Goal: Task Accomplishment & Management: Use online tool/utility

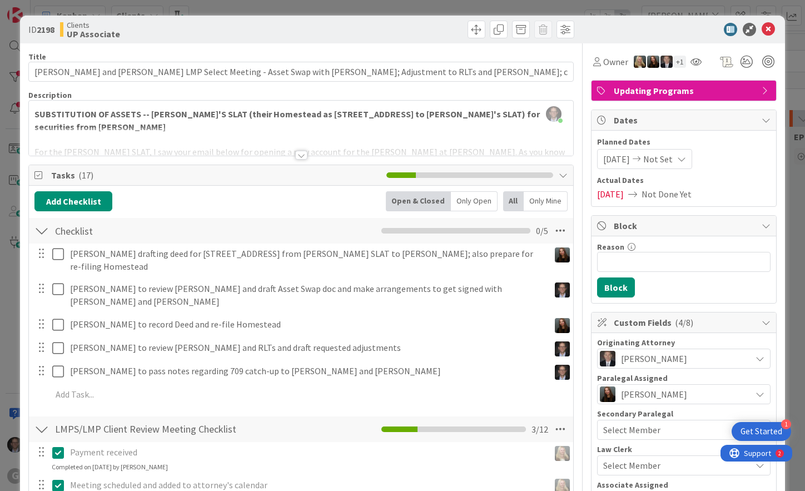
scroll to position [1613, 209]
click at [295, 155] on div at bounding box center [301, 155] width 12 height 9
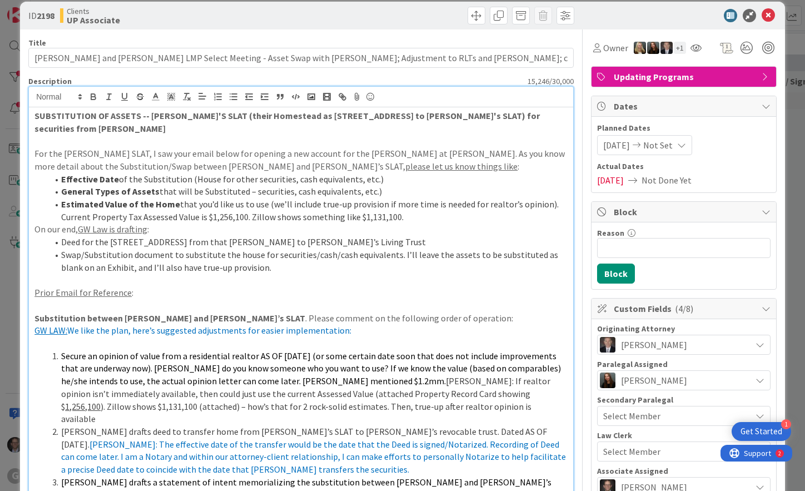
scroll to position [0, 0]
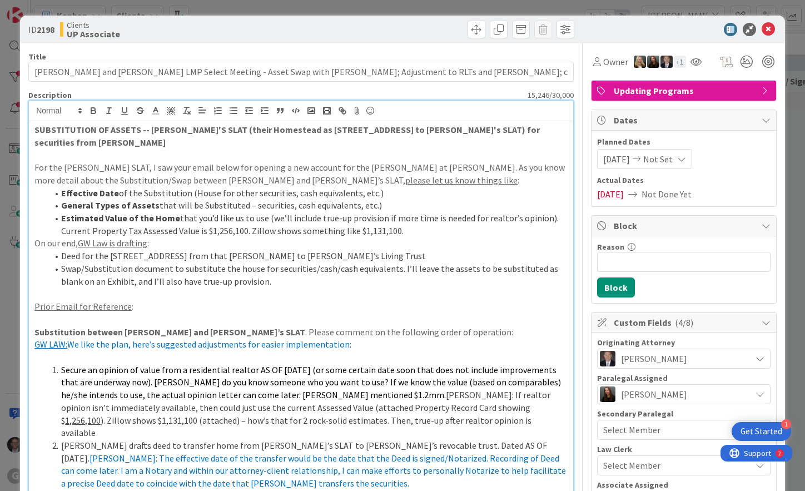
click at [106, 212] on strong "Estimated Value of the Home" at bounding box center [120, 217] width 119 height 11
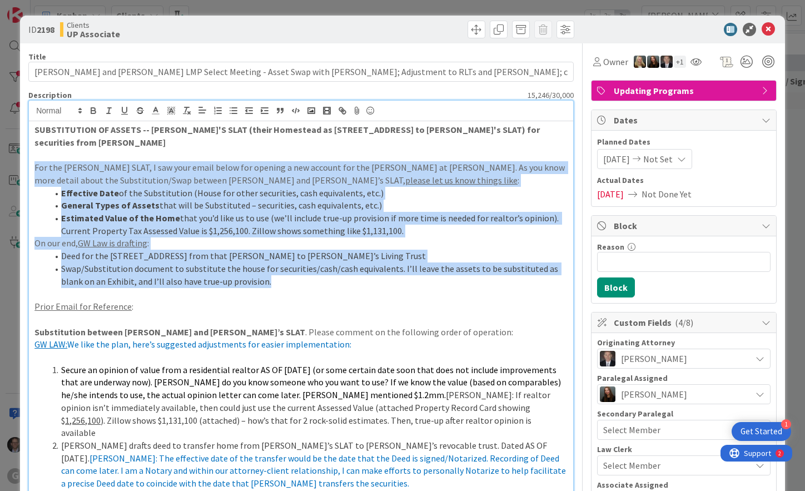
drag, startPoint x: 34, startPoint y: 154, endPoint x: 348, endPoint y: 270, distance: 334.0
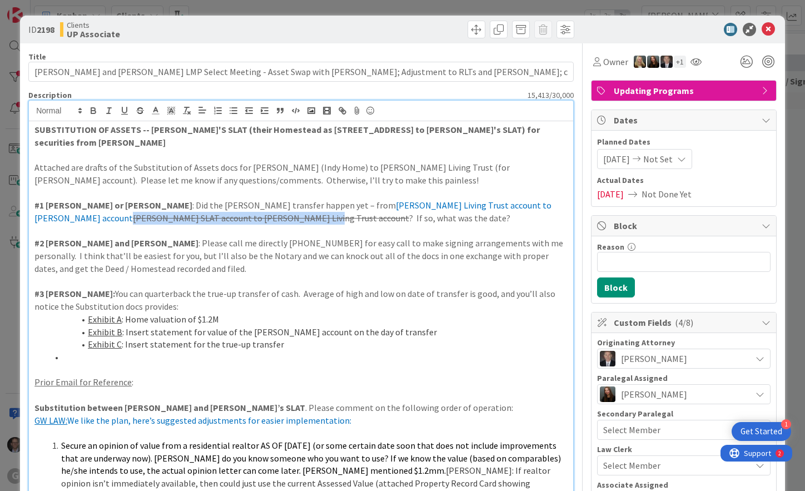
drag, startPoint x: 434, startPoint y: 192, endPoint x: 110, endPoint y: 206, distance: 325.1
click at [110, 206] on p "#1 [PERSON_NAME] or [PERSON_NAME] : Did the [PERSON_NAME] transfer happen yet –…" at bounding box center [300, 211] width 533 height 25
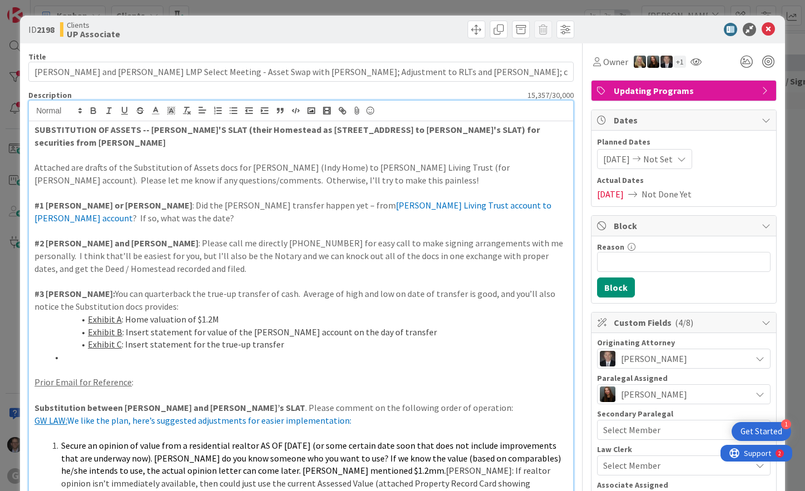
click at [66, 351] on li at bounding box center [308, 357] width 520 height 13
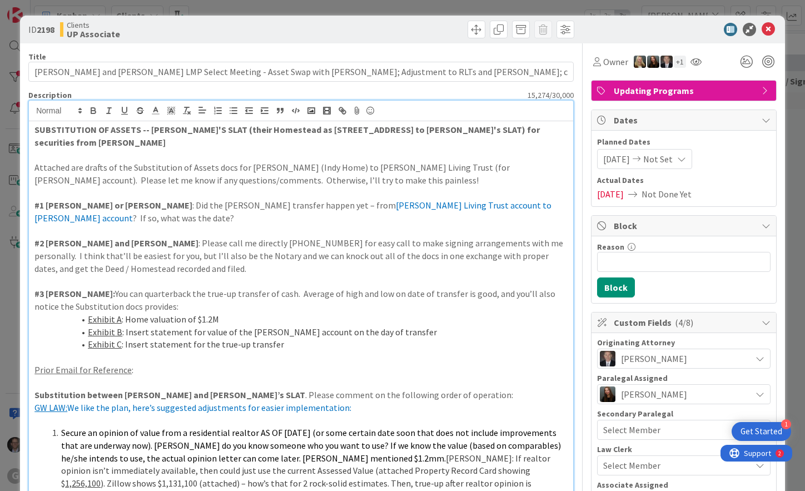
drag, startPoint x: 254, startPoint y: 148, endPoint x: 236, endPoint y: 142, distance: 19.0
click at [254, 161] on p "Attached are drafts of the Substitution of Assets docs for [PERSON_NAME] (Indy …" at bounding box center [300, 173] width 533 height 25
click at [35, 161] on p "Attached are drafts of the Substitution of Assets docs for [PERSON_NAME] (Indy …" at bounding box center [300, 173] width 533 height 25
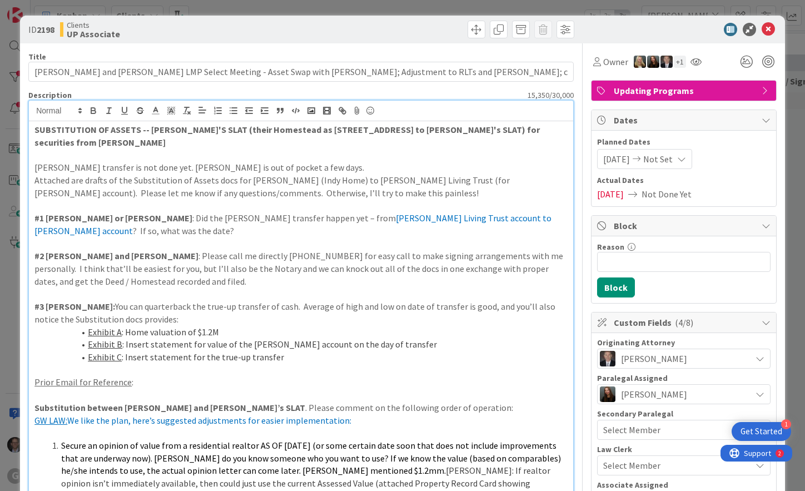
click at [36, 161] on p "[PERSON_NAME] transfer is not done yet. [PERSON_NAME] is out of pocket a few da…" at bounding box center [300, 167] width 533 height 13
drag, startPoint x: 33, startPoint y: 152, endPoint x: 95, endPoint y: 151, distance: 62.3
click at [92, 110] on icon "button" at bounding box center [93, 111] width 10 height 10
click at [34, 174] on p "Attached are drafts of the Substitution of Assets docs for [PERSON_NAME] (Indy …" at bounding box center [300, 186] width 533 height 25
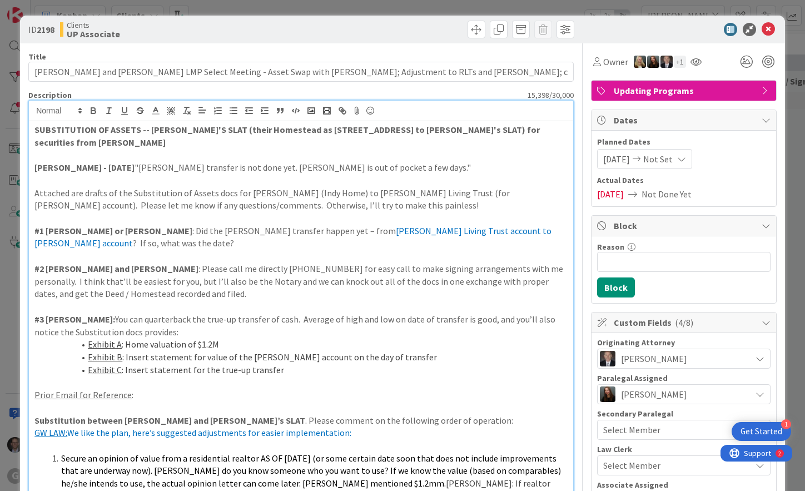
click at [126, 300] on p at bounding box center [300, 306] width 533 height 13
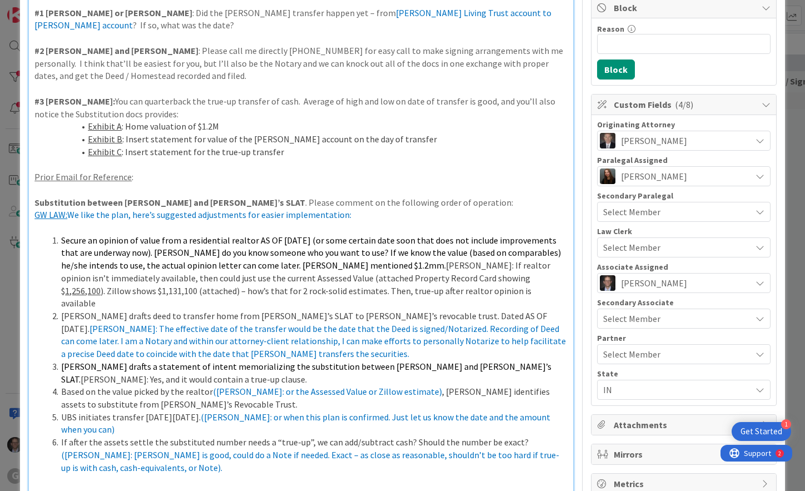
scroll to position [222, 0]
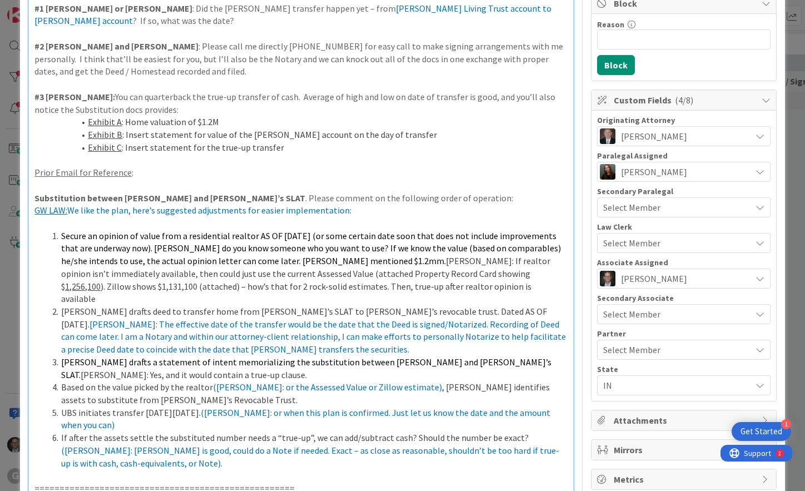
click at [169, 357] on span "[PERSON_NAME] drafts a statement of intent memorializing the substitution betwe…" at bounding box center [307, 369] width 492 height 24
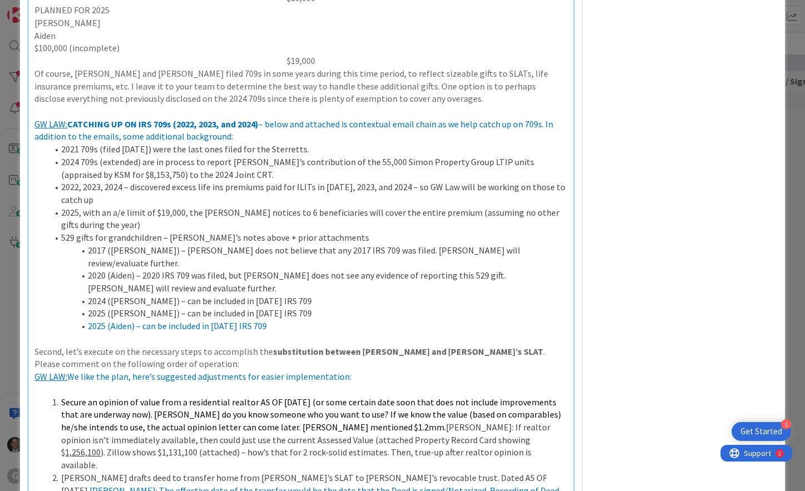
scroll to position [1168, 0]
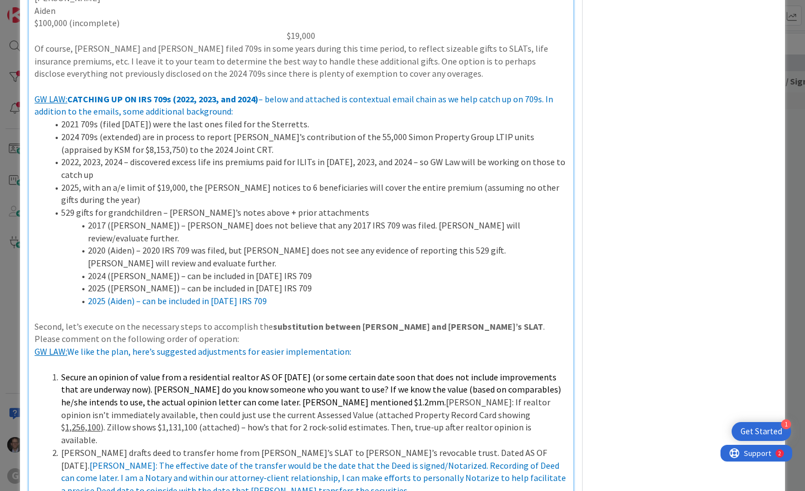
click at [126, 320] on p "Second, let’s execute on the necessary steps to accomplish the substitution bet…" at bounding box center [300, 332] width 533 height 25
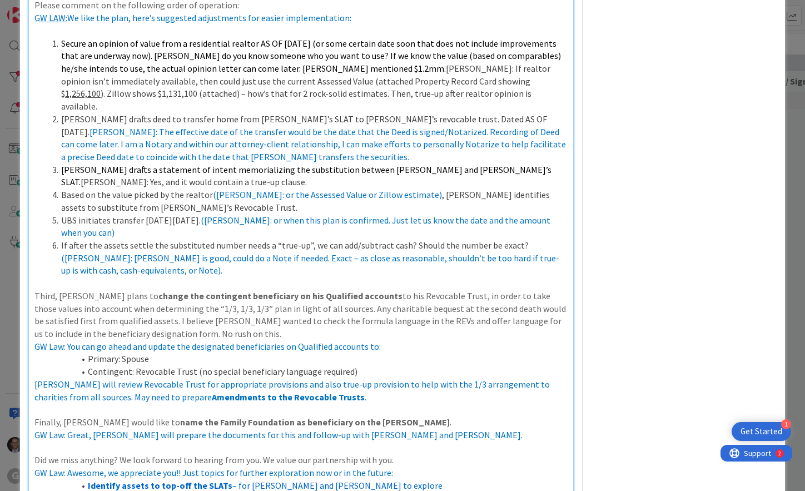
scroll to position [1557, 0]
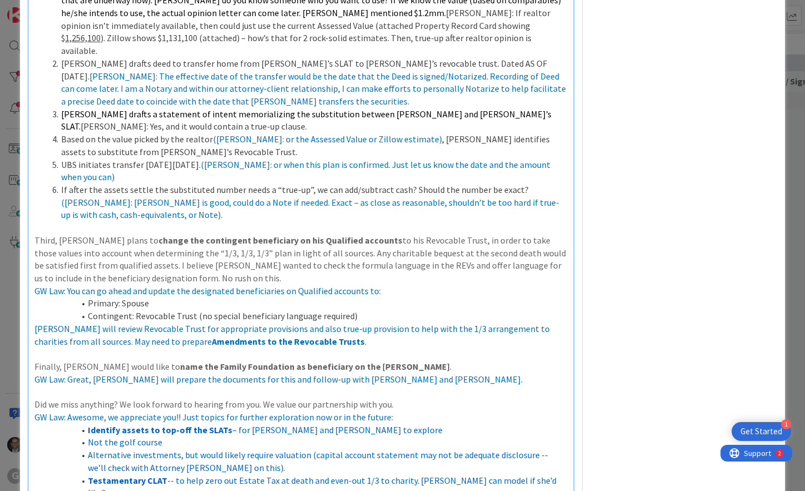
click at [163, 234] on p "Third, [PERSON_NAME] plans to change the contingent beneficiary on his Qualifie…" at bounding box center [300, 259] width 533 height 51
click at [160, 234] on p "Third, [PERSON_NAME] plans to change the contingent beneficiary on his Qualifie…" at bounding box center [300, 259] width 533 height 51
click at [190, 297] on li "Primary: Spouse" at bounding box center [308, 303] width 520 height 13
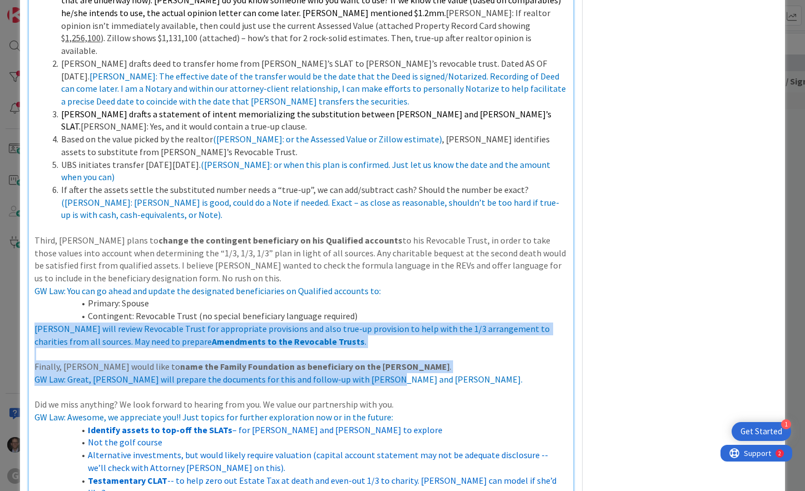
drag, startPoint x: 34, startPoint y: 266, endPoint x: 457, endPoint y: 319, distance: 425.4
copy div "[PERSON_NAME] will review Revocable Trust for appropriate provisions and also t…"
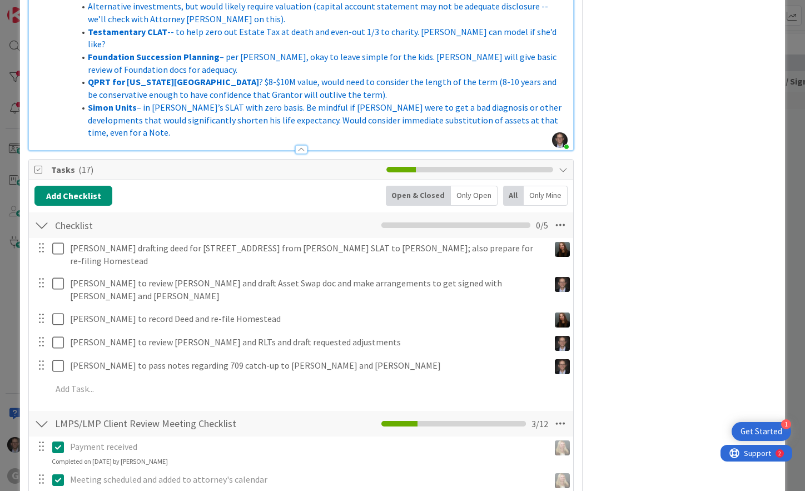
scroll to position [2002, 0]
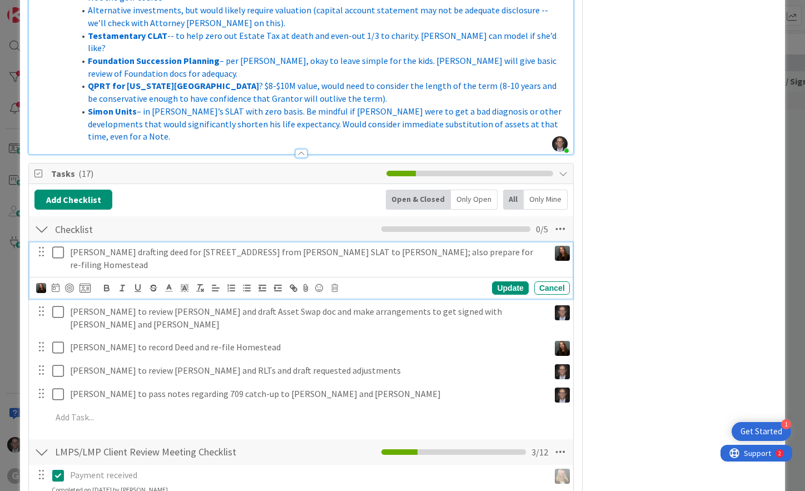
click at [62, 246] on icon at bounding box center [58, 252] width 12 height 13
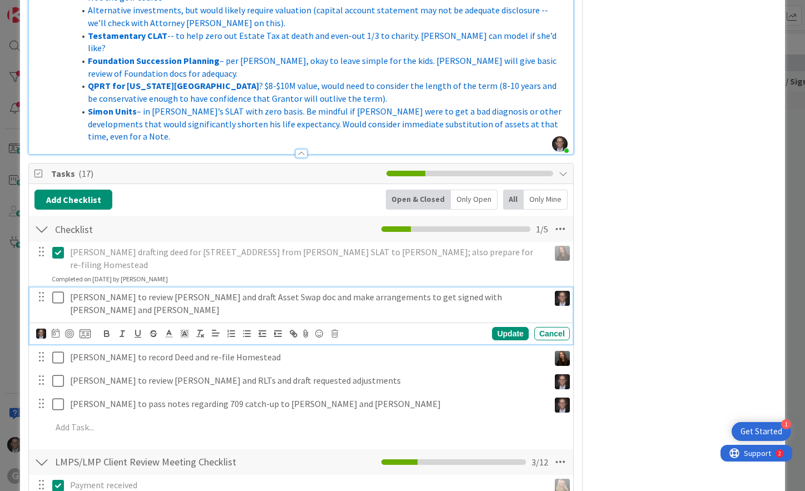
click at [58, 291] on icon at bounding box center [58, 297] width 12 height 13
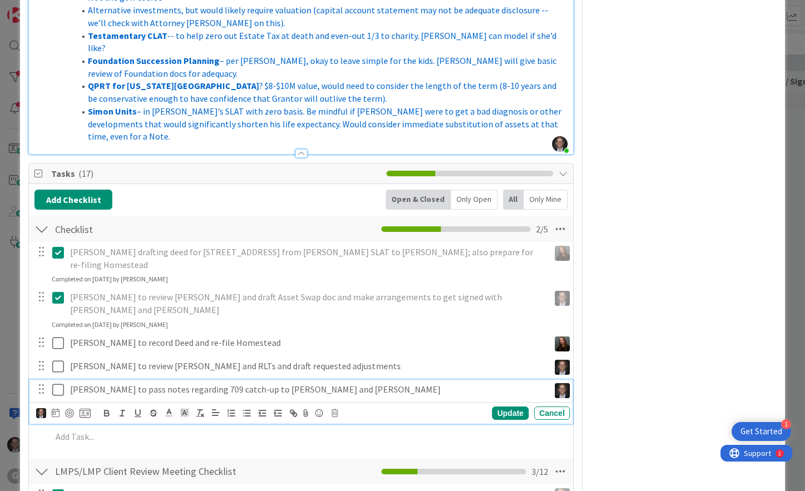
click at [55, 383] on icon at bounding box center [58, 389] width 12 height 13
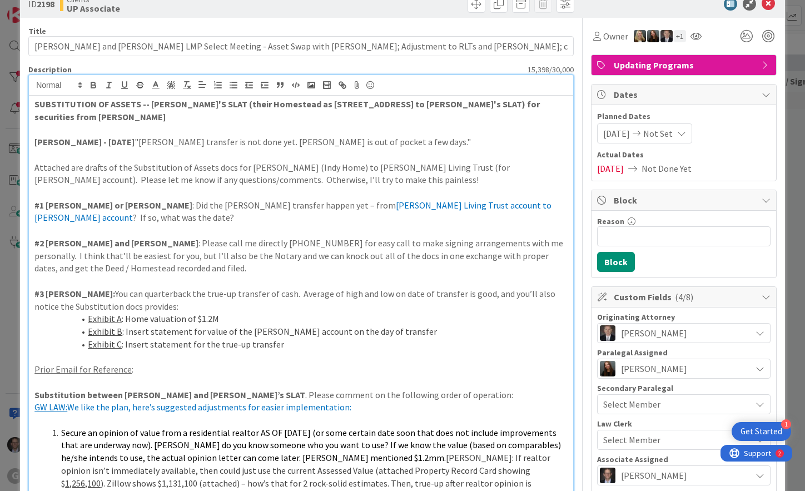
scroll to position [0, 0]
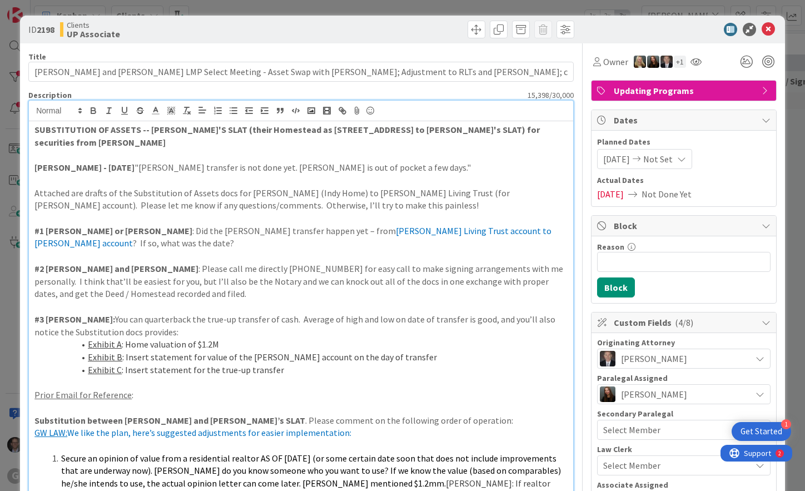
drag, startPoint x: 261, startPoint y: 211, endPoint x: 253, endPoint y: 210, distance: 7.9
click at [261, 212] on p at bounding box center [300, 218] width 533 height 13
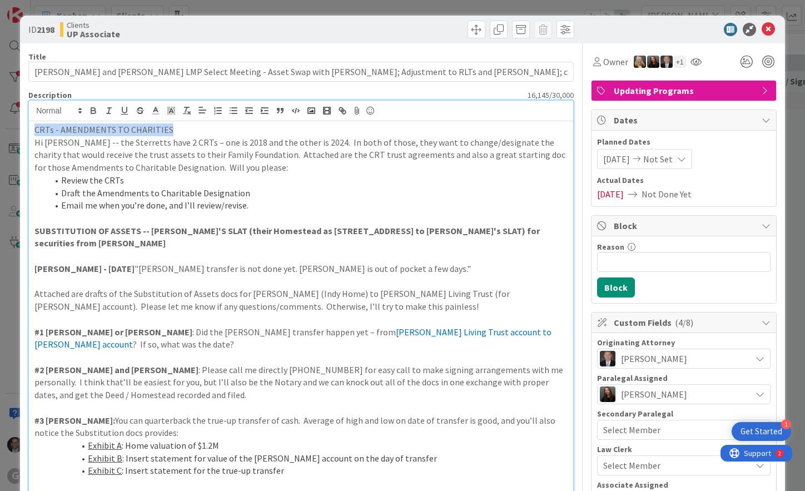
drag, startPoint x: 34, startPoint y: 127, endPoint x: 259, endPoint y: 128, distance: 224.7
click at [259, 128] on p "CRTs - AMENDMENTS TO CHARITIES" at bounding box center [300, 129] width 533 height 13
click at [93, 112] on icon "button" at bounding box center [93, 111] width 10 height 10
click at [133, 179] on li "Review the CRTs" at bounding box center [308, 180] width 520 height 13
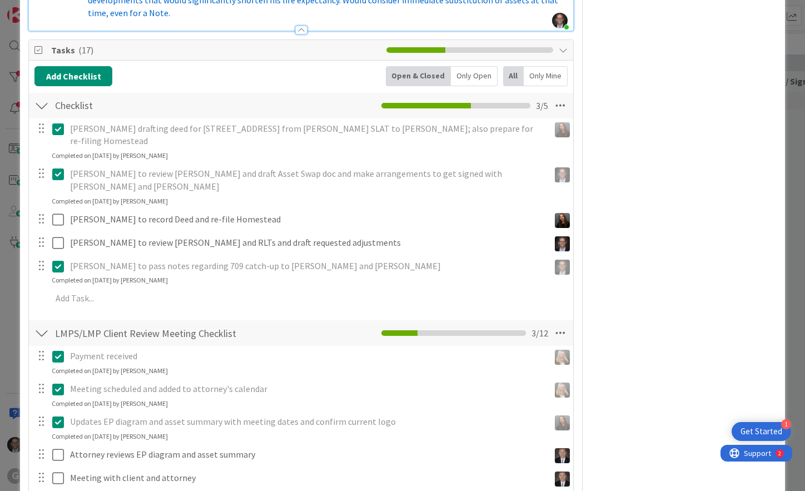
scroll to position [2169, 0]
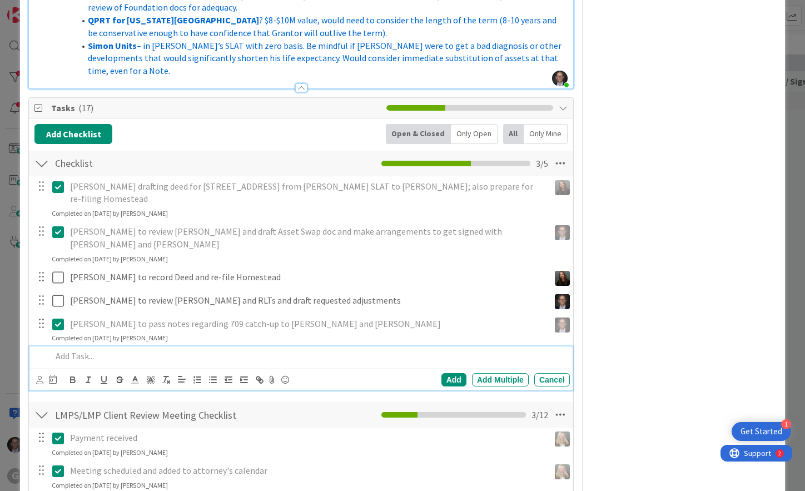
click at [86, 350] on p at bounding box center [309, 356] width 514 height 13
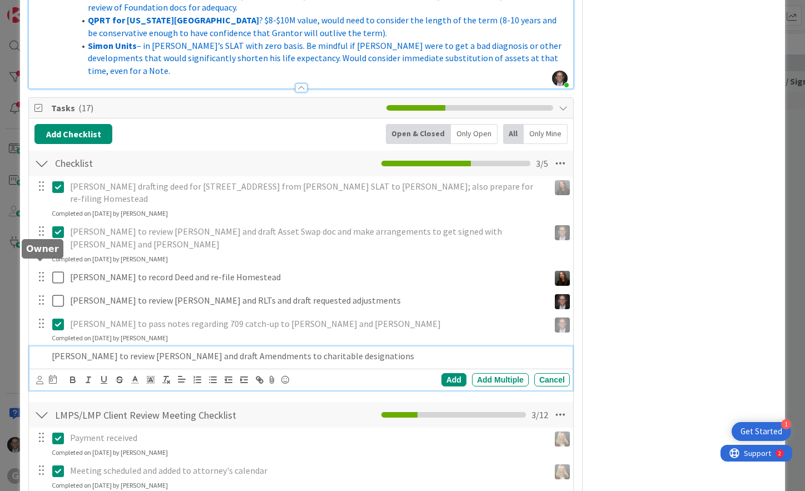
click at [38, 376] on icon at bounding box center [39, 380] width 7 height 8
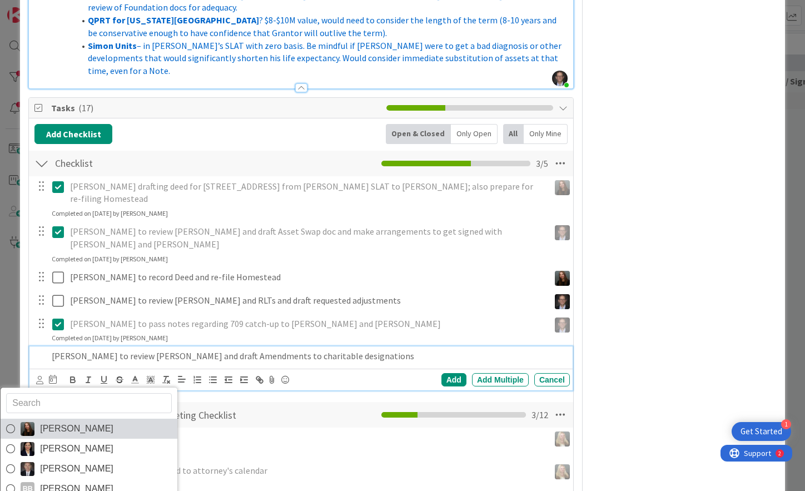
click at [12, 420] on icon at bounding box center [10, 428] width 9 height 17
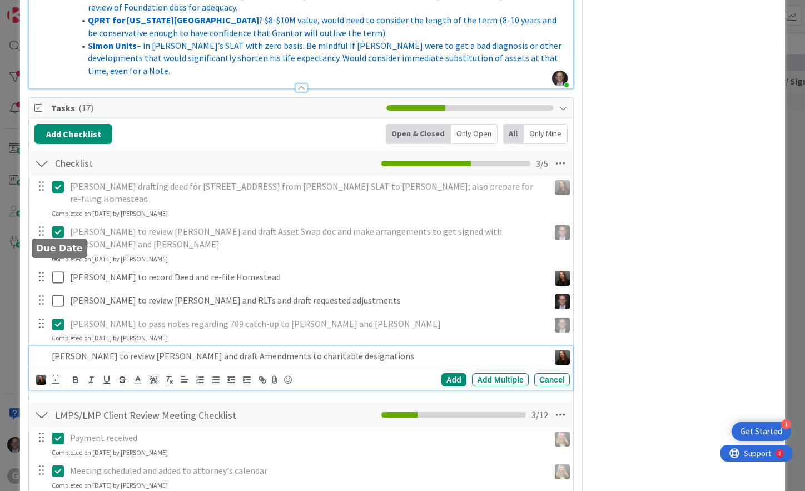
click at [57, 375] on icon at bounding box center [56, 379] width 8 height 9
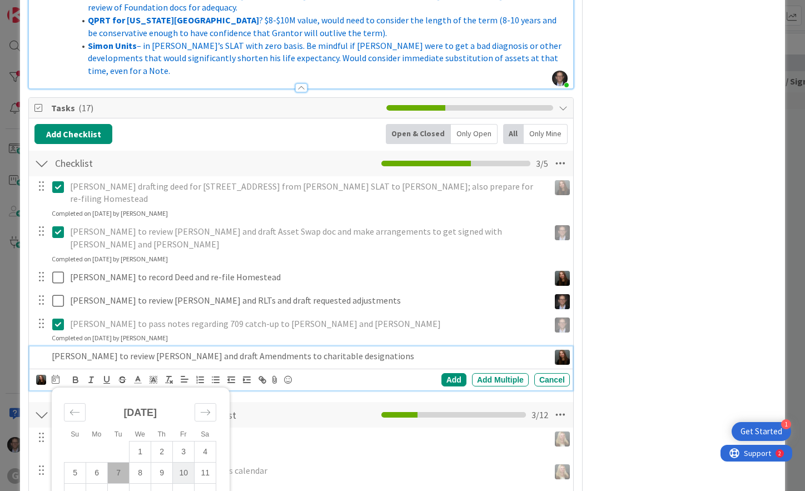
click at [183, 463] on td "10" at bounding box center [184, 473] width 22 height 21
type input "[DATE]"
click at [444, 373] on div "Add" at bounding box center [454, 379] width 25 height 13
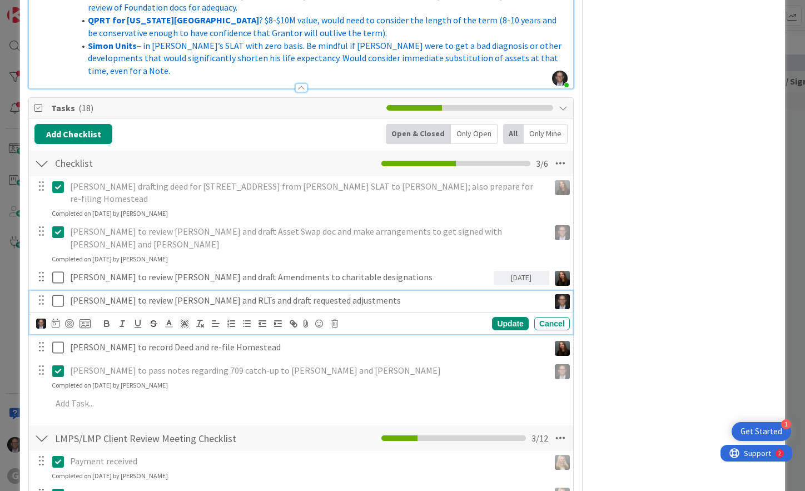
click at [123, 294] on p "[PERSON_NAME] to review [PERSON_NAME] and RLTs and draft requested adjustments" at bounding box center [307, 300] width 475 height 13
click at [146, 294] on p "[PERSON_NAME] to review [PERSON_NAME] and RLTs and draft requested adjustments" at bounding box center [307, 300] width 475 height 13
click at [55, 319] on icon at bounding box center [56, 323] width 8 height 9
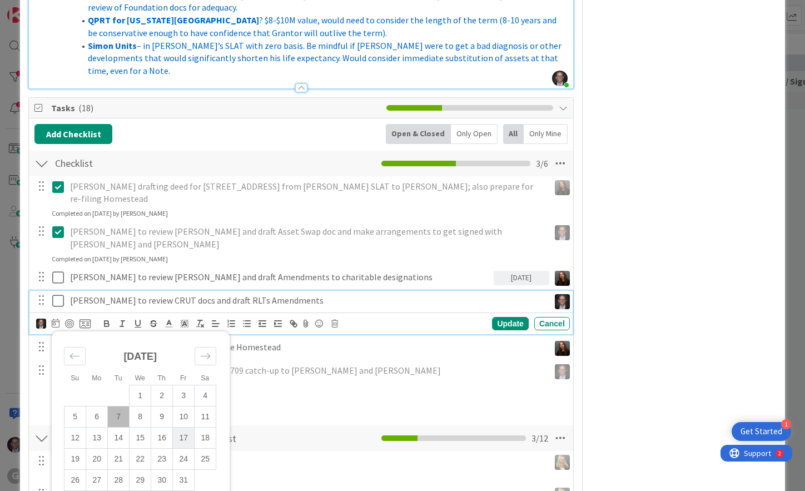
click at [184, 428] on td "17" at bounding box center [184, 438] width 22 height 21
type input "[DATE]"
click at [494, 317] on div "Update" at bounding box center [510, 323] width 36 height 13
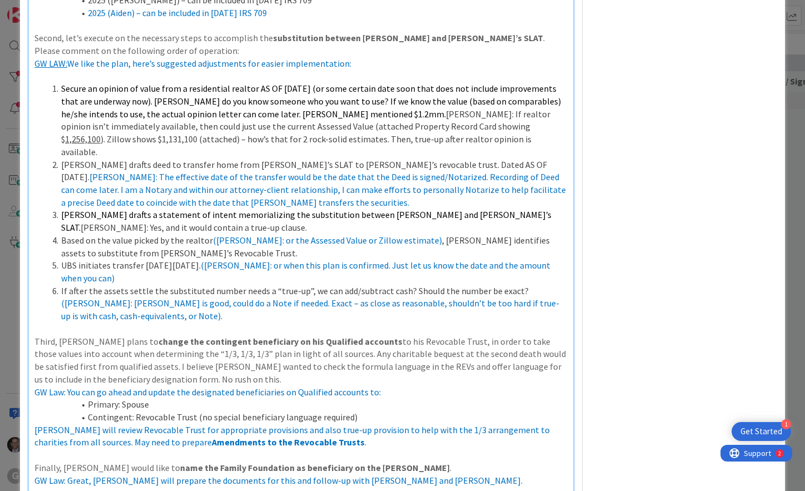
scroll to position [1335, 0]
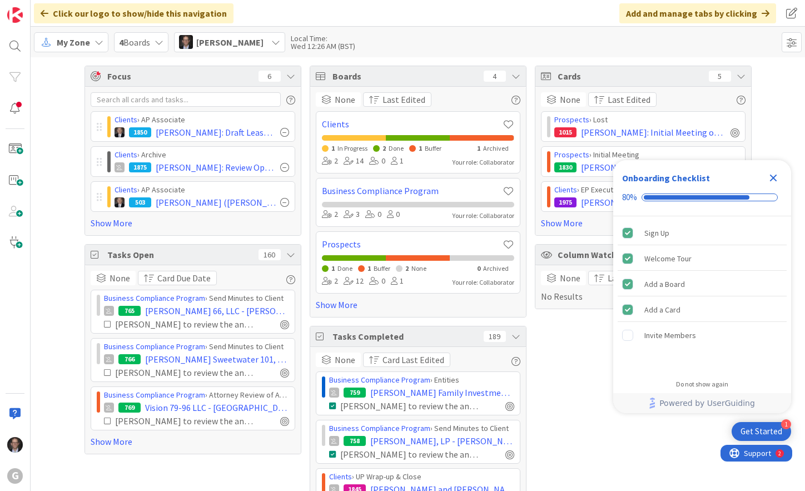
click at [774, 177] on icon "Close Checklist" at bounding box center [773, 178] width 7 height 7
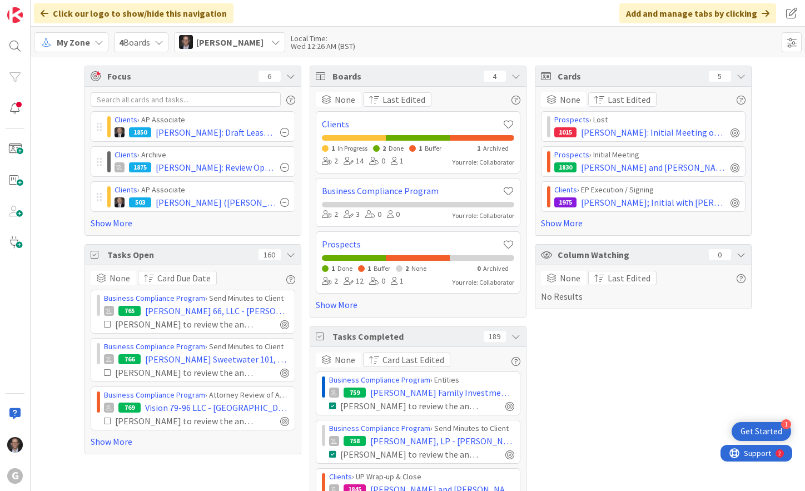
click at [74, 47] on span "My Zone" at bounding box center [73, 42] width 33 height 13
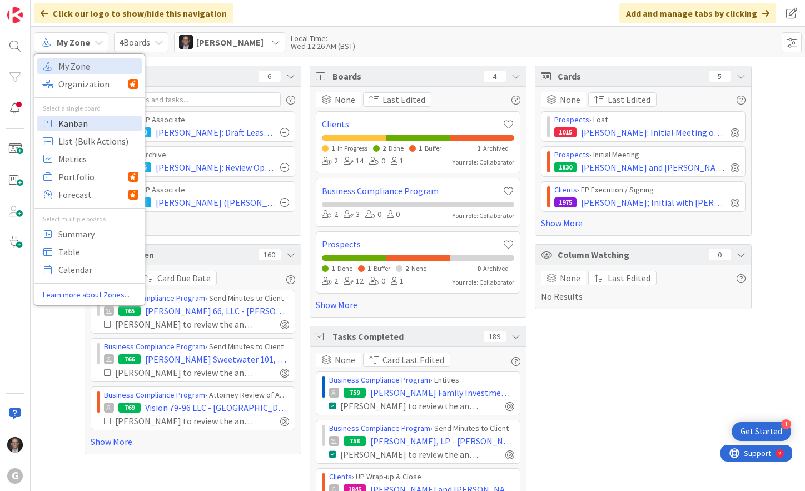
click at [72, 126] on span "Kanban" at bounding box center [98, 123] width 80 height 17
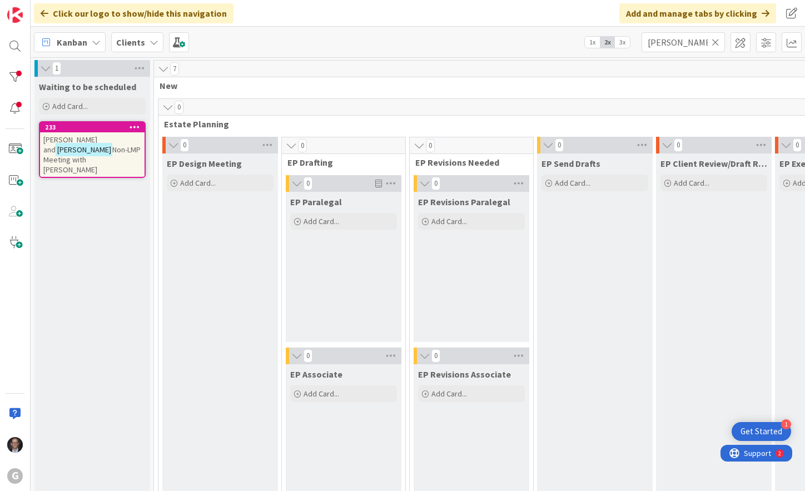
click at [715, 39] on icon at bounding box center [716, 42] width 8 height 10
click at [692, 44] on input "text" at bounding box center [683, 42] width 83 height 20
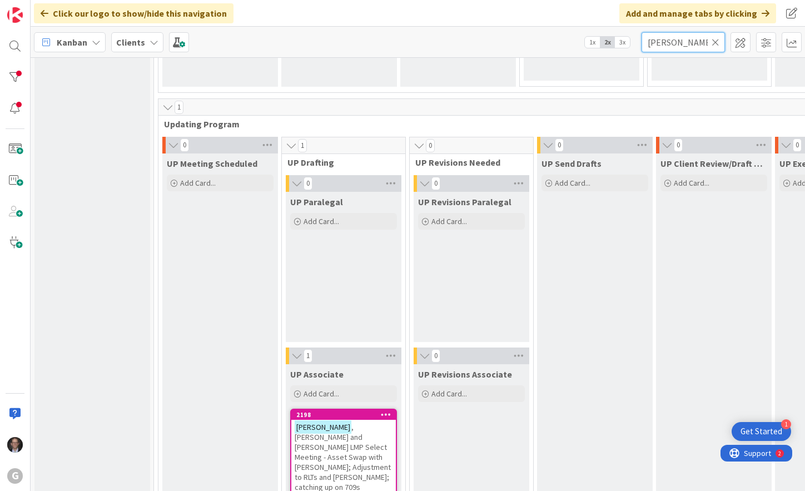
type input "[PERSON_NAME]"
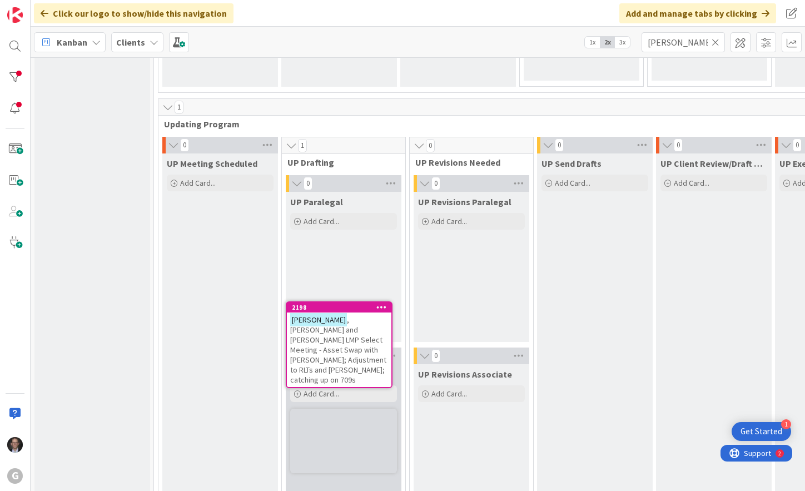
scroll to position [1582, 0]
